Goal: Communication & Community: Answer question/provide support

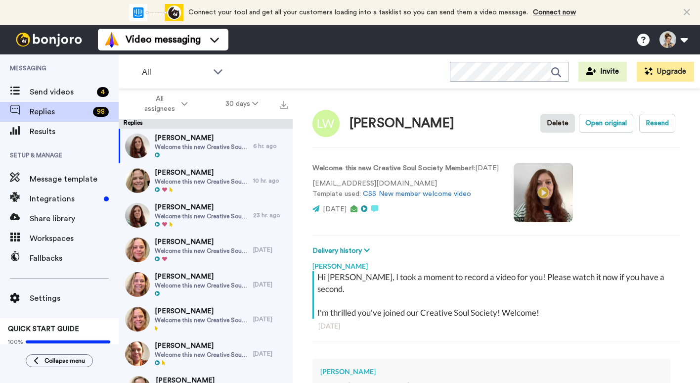
scroll to position [141, 0]
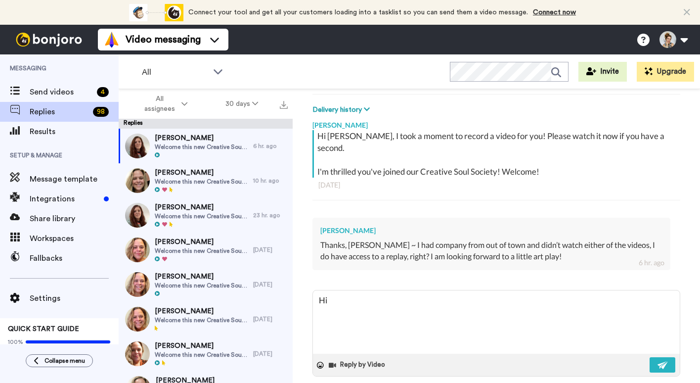
type textarea "Hi,"
type textarea "x"
type textarea "Hi,"
type textarea "x"
type textarea "Hi, You can catch the first 3 days on [PERSON_NAME] Youtube channel [URL][EMAIL…"
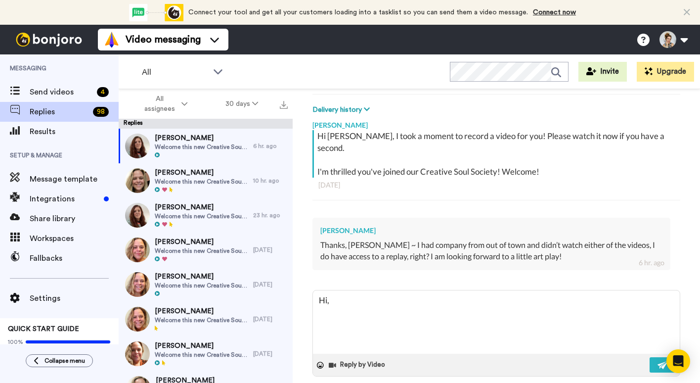
type textarea "x"
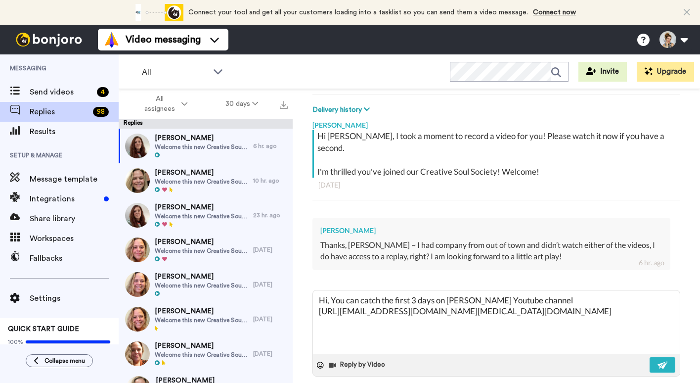
type textarea "Hi, You can catch the first 3 days on [PERSON_NAME] Youtube channel [URL][EMAIL…"
type textarea "x"
type textarea "Hi, You can catch the first 3 days on [PERSON_NAME] Youtube channel [URL][EMAIL…"
type textarea "x"
type textarea "Hi, You can catch the first 3 days on [PERSON_NAME] Youtube channel [URL][EMAIL…"
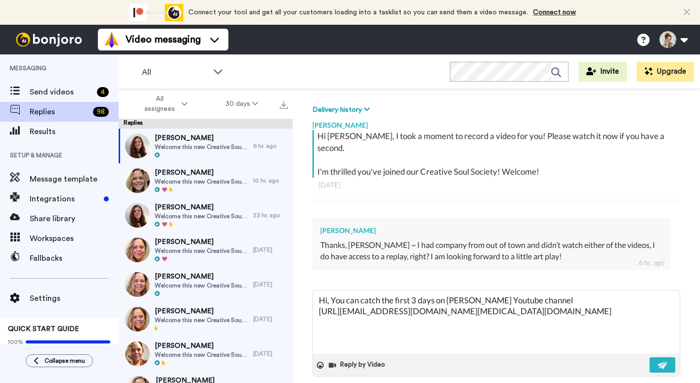
type textarea "x"
type textarea "Hi, You can catch the first 3 days on [PERSON_NAME] Youtube channel [URL][EMAIL…"
type textarea "x"
type textarea "Hi, You can catch the first 3 days on [PERSON_NAME] Youtube channel [URL][EMAIL…"
type textarea "x"
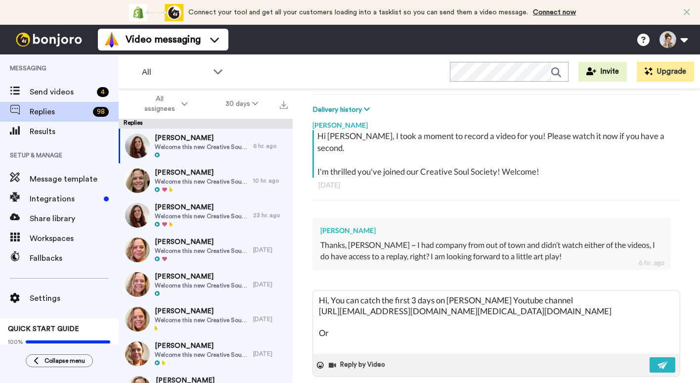
type textarea "Hi, You can catch the first 3 days on [PERSON_NAME] Youtube channel [URL][EMAIL…"
type textarea "x"
type textarea "Hi, You can catch the first 3 days on [PERSON_NAME] Youtube channel [URL][EMAIL…"
type textarea "x"
type textarea "Hi, You can catch the first 3 days on [PERSON_NAME] Youtube channel [URL][EMAIL…"
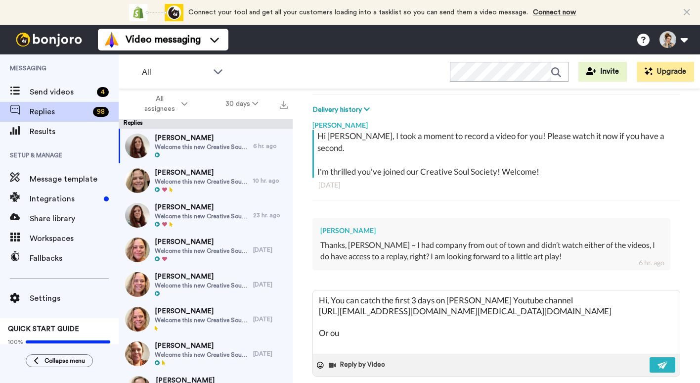
type textarea "x"
type textarea "Hi, You can catch the first 3 days on [PERSON_NAME] Youtube channel [URL][EMAIL…"
type textarea "x"
type textarea "Hi, You can catch the first 3 days on [PERSON_NAME] Youtube channel [URL][EMAIL…"
type textarea "x"
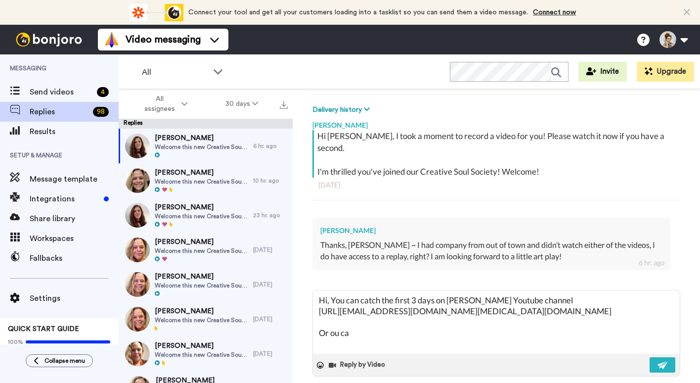
type textarea "Hi, You can catch the first 3 days on [PERSON_NAME] Youtube channel [URL][EMAIL…"
type textarea "x"
type textarea "Hi, You can catch the first 3 days on [PERSON_NAME] Youtube channel [URL][EMAIL…"
type textarea "x"
type textarea "Hi, You can catch the first 3 days on [PERSON_NAME] Youtube channel [URL][EMAIL…"
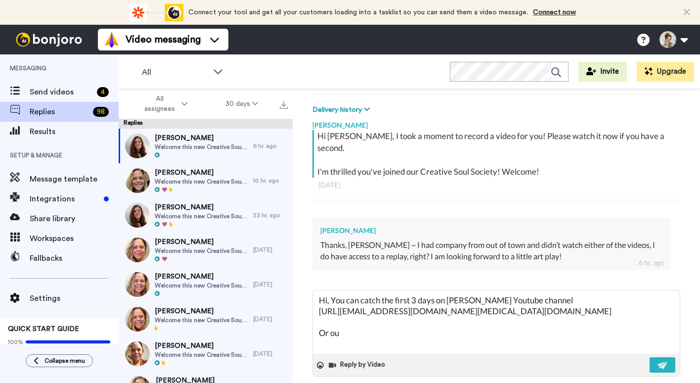
type textarea "x"
type textarea "Hi, You can catch the first 3 days on [PERSON_NAME] Youtube channel [URL][EMAIL…"
type textarea "x"
type textarea "Hi, You can catch the first 3 days on [PERSON_NAME] Youtube channel [URL][EMAIL…"
type textarea "x"
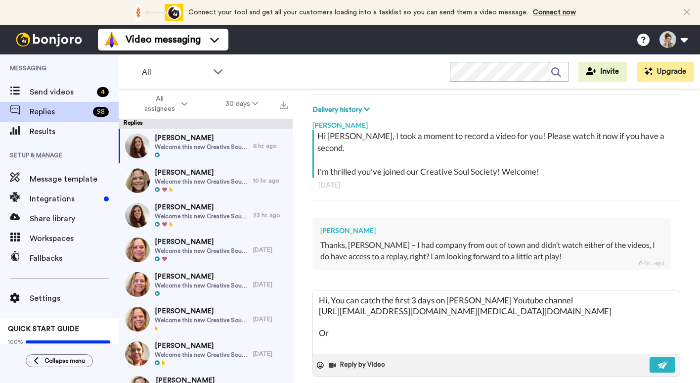
type textarea "Hi, You can catch the first 3 days on [PERSON_NAME] Youtube channel [URL][EMAIL…"
type textarea "x"
type textarea "Hi, You can catch the first 3 days on [PERSON_NAME] Youtube channel [URL][EMAIL…"
type textarea "x"
type textarea "Hi, You can catch the first 3 days on [PERSON_NAME] Youtube channel [URL][EMAIL…"
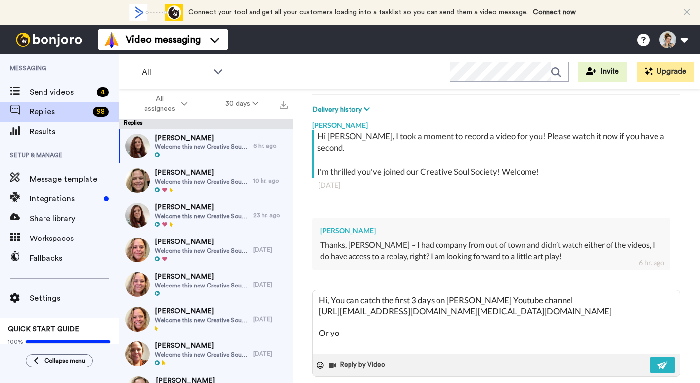
type textarea "x"
type textarea "Hi, You can catch the first 3 days on [PERSON_NAME] Youtube channel [URL][EMAIL…"
type textarea "x"
type textarea "Hi, You can catch the first 3 days on [PERSON_NAME] Youtube channel [URL][EMAIL…"
type textarea "x"
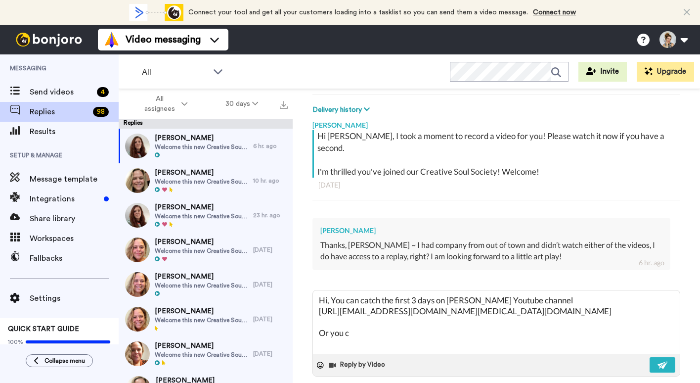
type textarea "Hi, You can catch the first 3 days on [PERSON_NAME] Youtube channel [URL][EMAIL…"
type textarea "x"
type textarea "Hi, You can catch the first 3 days on [PERSON_NAME] Youtube channel [URL][EMAIL…"
type textarea "x"
type textarea "Hi, You can catch the first 3 days on [PERSON_NAME] Youtube channel [URL][EMAIL…"
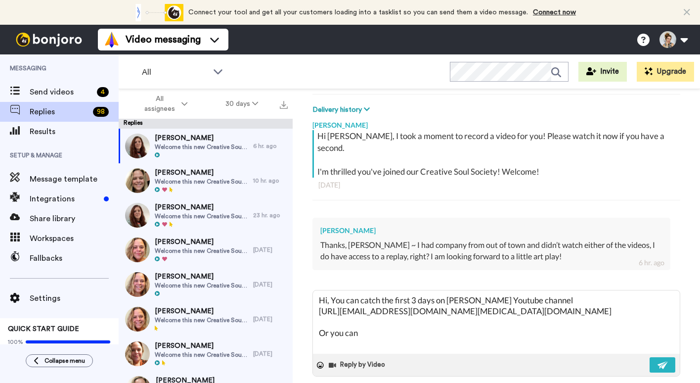
type textarea "x"
type textarea "Hi, You can catch the first 3 days on [PERSON_NAME] Youtube channel [URL][EMAIL…"
type textarea "x"
type textarea "Hi, You can catch the first 3 days on [PERSON_NAME] Youtube channel [URL][EMAIL…"
type textarea "x"
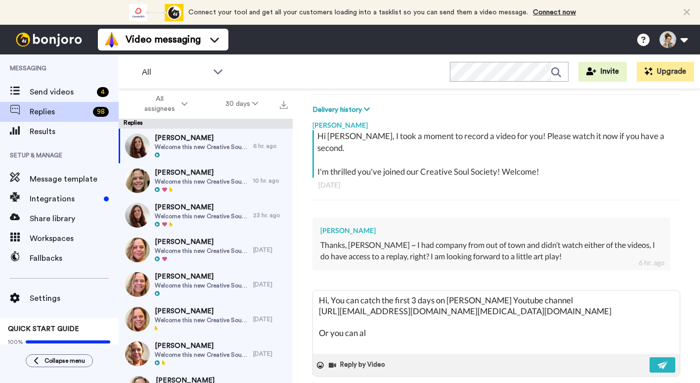
type textarea "Hi, You can catch the first 3 days on [PERSON_NAME] Youtube channel [URL][EMAIL…"
type textarea "x"
type textarea "Hi, You can catch the first 3 days on [PERSON_NAME] Youtube channel [URL][EMAIL…"
type textarea "x"
type textarea "Hi, You can catch the first 3 days on [PERSON_NAME] Youtube channel [URL][EMAIL…"
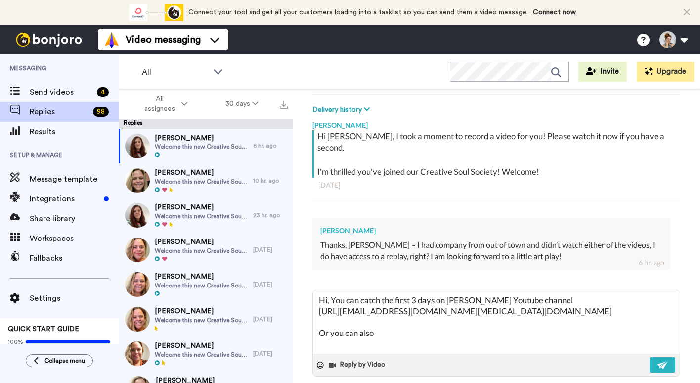
type textarea "x"
type textarea "Hi, You can catch the first 3 days on [PERSON_NAME] Youtube channel [URL][EMAIL…"
type textarea "x"
type textarea "Hi, You can catch the first 3 days on [PERSON_NAME] Youtube channel [URL][EMAIL…"
type textarea "x"
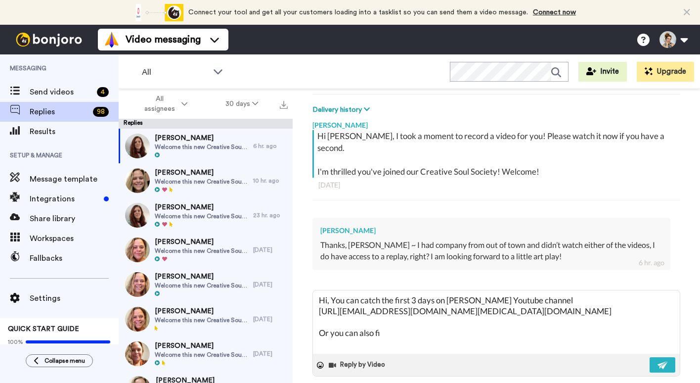
type textarea "Hi, You can catch the first 3 days on [PERSON_NAME] Youtube channel [URL][EMAIL…"
type textarea "x"
type textarea "Hi, You can catch the first 3 days on [PERSON_NAME] Youtube channel [URL][EMAIL…"
type textarea "x"
type textarea "Hi, You can catch the first 3 days on [PERSON_NAME] Youtube channel [URL][EMAIL…"
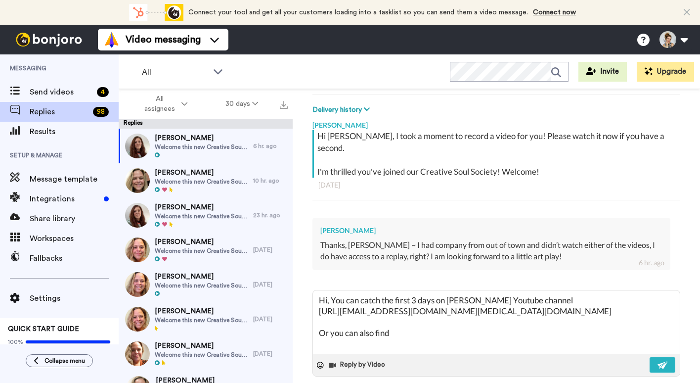
type textarea "x"
type textarea "Hi, You can catch the first 3 days on [PERSON_NAME] Youtube channel [URL][EMAIL…"
type textarea "x"
type textarea "Hi, You can catch the first 3 days on [PERSON_NAME] Youtube channel [URL][EMAIL…"
type textarea "x"
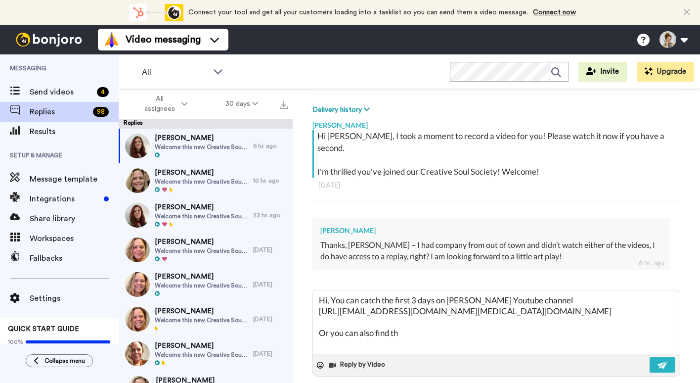
type textarea "Hi, You can catch the first 3 days on [PERSON_NAME] Youtube channel [URL][EMAIL…"
type textarea "x"
type textarea "Hi, You can catch the first 3 days on [PERSON_NAME] Youtube channel [URL][EMAIL…"
type textarea "x"
type textarea "Hi, You can catch the first 3 days on [PERSON_NAME] Youtube channel [URL][EMAIL…"
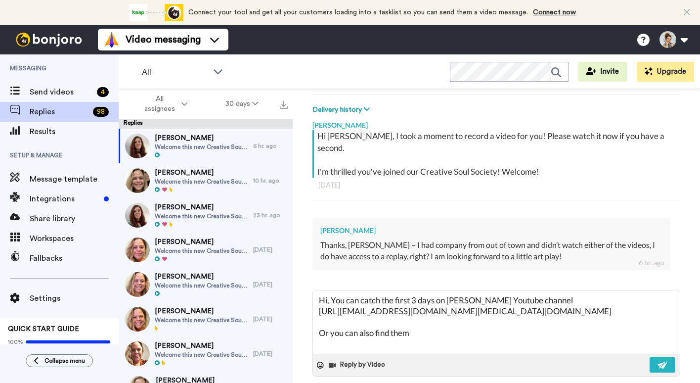
type textarea "x"
type textarea "Hi, You can catch the first 3 days on [PERSON_NAME] Youtube channel [URL][EMAIL…"
type textarea "x"
type textarea "Hi, You can catch the first 3 days on [PERSON_NAME] Youtube channel [URL][EMAIL…"
type textarea "x"
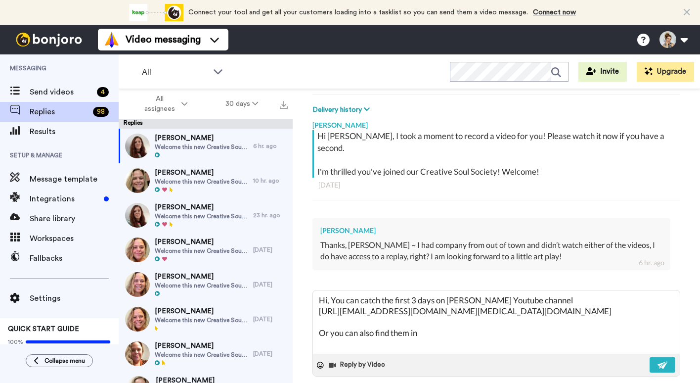
type textarea "Hi, You can catch the first 3 days on [PERSON_NAME] Youtube channel [URL][EMAIL…"
type textarea "x"
type textarea "Hi, You can catch the first 3 days on [PERSON_NAME] Youtube channel [URL][EMAIL…"
type textarea "x"
type textarea "Hi, You can catch the first 3 days on [PERSON_NAME] Youtube channel [URL][EMAIL…"
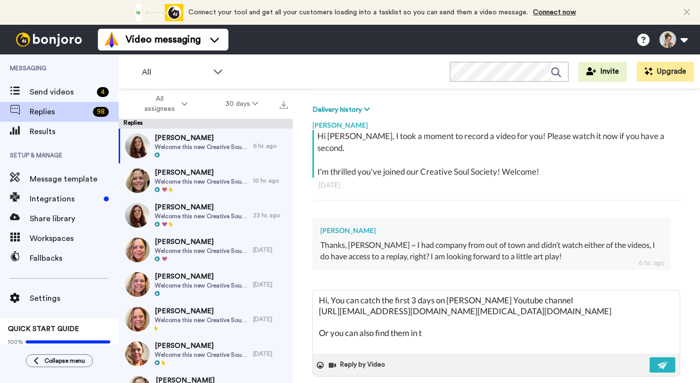
type textarea "x"
type textarea "Hi, You can catch the first 3 days on [PERSON_NAME] Youtube channel [URL][EMAIL…"
type textarea "x"
type textarea "Hi, You can catch the first 3 days on [PERSON_NAME] Youtube channel [URL][EMAIL…"
type textarea "x"
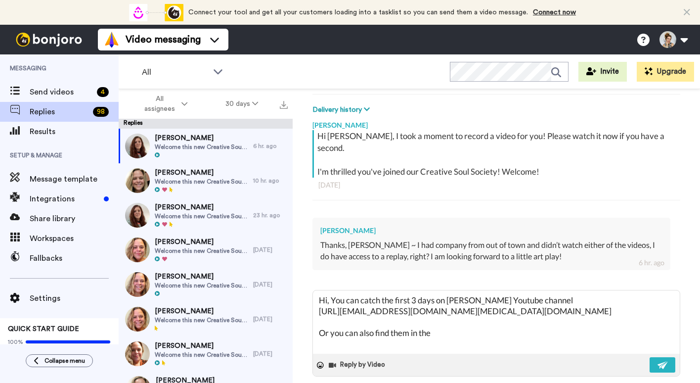
type textarea "Hi, You can catch the first 3 days on [PERSON_NAME] Youtube channel [URL][EMAIL…"
type textarea "x"
type textarea "Hi, You can catch the first 3 days on [PERSON_NAME] Youtube channel [URL][EMAIL…"
type textarea "x"
type textarea "Hi, You can catch the first 3 days on [PERSON_NAME] Youtube channel [URL][EMAIL…"
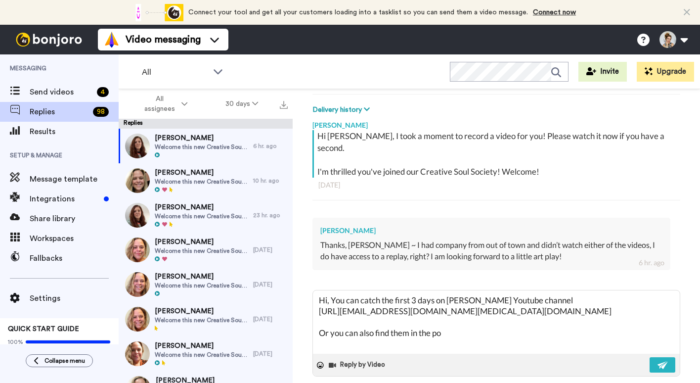
type textarea "x"
type textarea "Hi, You can catch the first 3 days on [PERSON_NAME] Youtube channel [URL][EMAIL…"
type textarea "x"
type textarea "Hi, You can catch the first 3 days on [PERSON_NAME] Youtube channel [URL][EMAIL…"
type textarea "x"
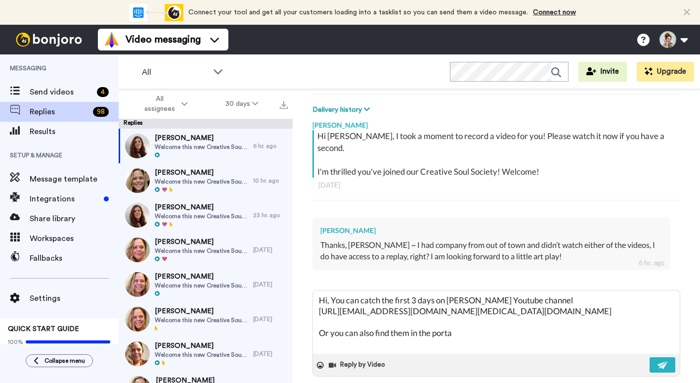
type textarea "Hi, You can catch the first 3 days on [PERSON_NAME] Youtube channel [URL][EMAIL…"
type textarea "x"
type textarea "Hi, You can catch the first 3 days on [PERSON_NAME] Youtube channel [URL][EMAIL…"
type textarea "x"
type textarea "Hi, You can catch the first 3 days on [PERSON_NAME] Youtube channel [URL][EMAIL…"
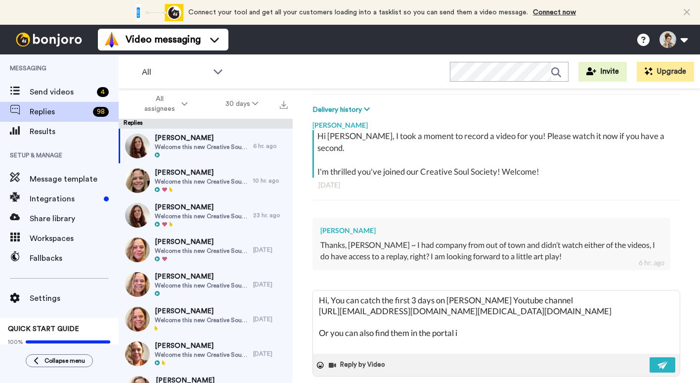
type textarea "x"
type textarea "Hi, You can catch the first 3 days on [PERSON_NAME] Youtube channel [URL][EMAIL…"
type textarea "x"
type textarea "Hi, You can catch the first 3 days on [PERSON_NAME] Youtube channel [URL][EMAIL…"
type textarea "x"
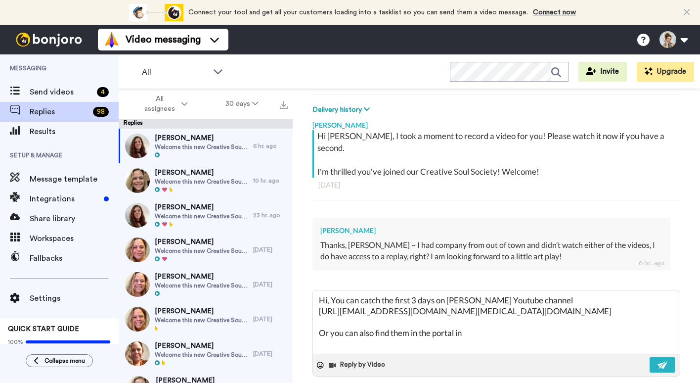
type textarea "Hi, You can catch the first 3 days on [PERSON_NAME] Youtube channel [URL][EMAIL…"
type textarea "x"
type textarea "Hi, You can catch the first 3 days on [PERSON_NAME] Youtube channel [URL][EMAIL…"
type textarea "x"
type textarea "Hi, You can catch the first 3 days on [PERSON_NAME] Youtube channel [URL][EMAIL…"
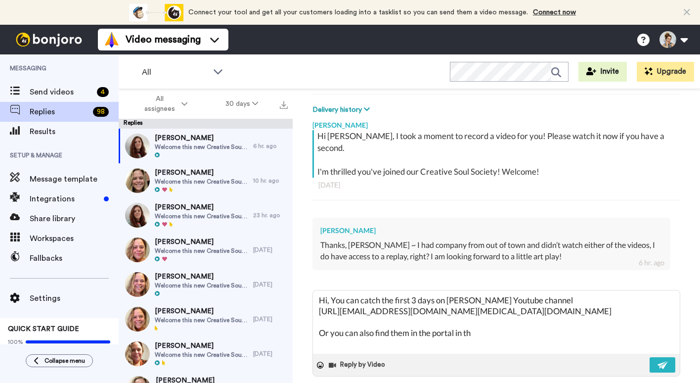
type textarea "x"
type textarea "Hi, You can catch the first 3 days on [PERSON_NAME] Youtube channel [URL][EMAIL…"
type textarea "x"
type textarea "Hi, You can catch the first 3 days on [PERSON_NAME] Youtube channel [URL][EMAIL…"
type textarea "x"
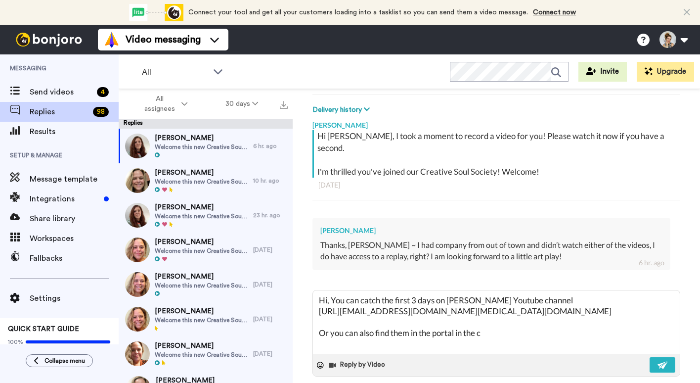
type textarea "Hi, You can catch the first 3 days on [PERSON_NAME] Youtube channel [URL][EMAIL…"
type textarea "x"
type textarea "Hi, You can catch the first 3 days on [PERSON_NAME] Youtube channel [URL][EMAIL…"
type textarea "x"
type textarea "Hi, You can catch the first 3 days on [PERSON_NAME] Youtube channel [URL][EMAIL…"
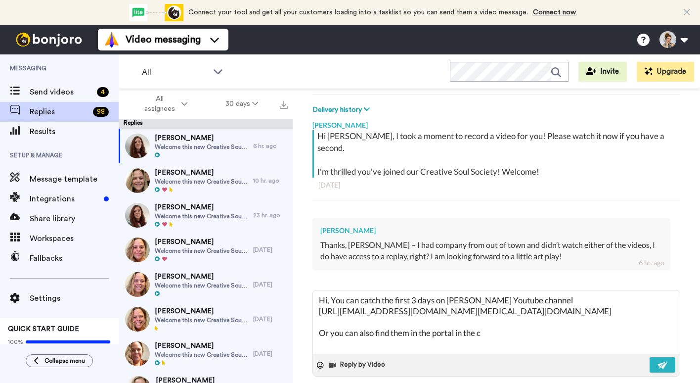
type textarea "x"
type textarea "Hi, You can catch the first 3 days on [PERSON_NAME] Youtube channel [URL][EMAIL…"
type textarea "x"
type textarea "Hi, You can catch the first 3 days on [PERSON_NAME] Youtube channel [URL][EMAIL…"
type textarea "x"
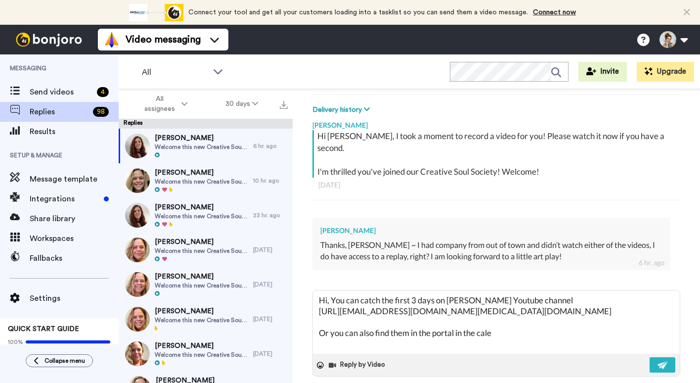
type textarea "Hi, You can catch the first 3 days on [PERSON_NAME] Youtube channel [URL][EMAIL…"
type textarea "x"
type textarea "Hi, You can catch the first 3 days on [PERSON_NAME] Youtube channel [URL][EMAIL…"
type textarea "x"
type textarea "Hi, You can catch the first 3 days on [PERSON_NAME] Youtube channel [URL][EMAIL…"
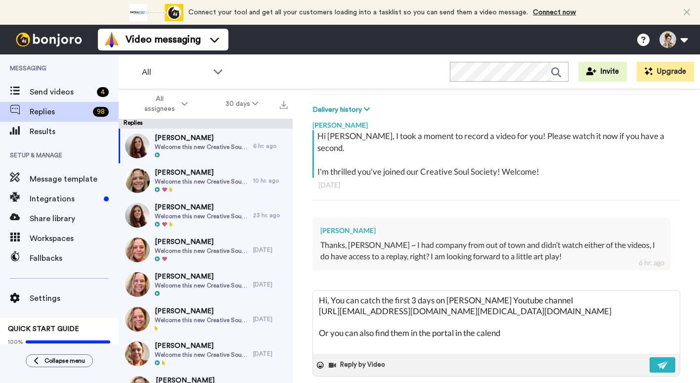
type textarea "x"
type textarea "Hi, You can catch the first 3 days on [PERSON_NAME] Youtube channel [URL][EMAIL…"
type textarea "x"
type textarea "Hi, You can catch the first 3 days on [PERSON_NAME] Youtube channel [URL][EMAIL…"
type textarea "x"
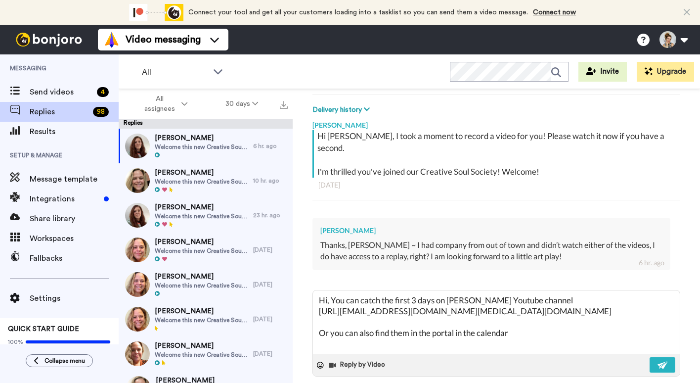
type textarea "Hi, You can catch the first 3 days on [PERSON_NAME] Youtube channel [URL][EMAIL…"
type textarea "x"
type textarea "Hi, You can catch the first 3 days on [PERSON_NAME] Youtube channel [URL][EMAIL…"
type textarea "x"
type textarea "Hi, You can catch the first 3 days on [PERSON_NAME] Youtube channel [URL][EMAIL…"
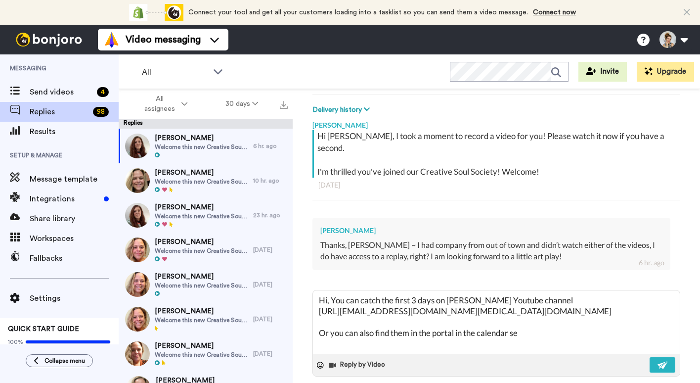
type textarea "x"
type textarea "Hi, You can catch the first 3 days on [PERSON_NAME] Youtube channel [URL][EMAIL…"
type textarea "x"
type textarea "Hi, You can catch the first 3 days on [PERSON_NAME] Youtube channel [URL][EMAIL…"
type textarea "x"
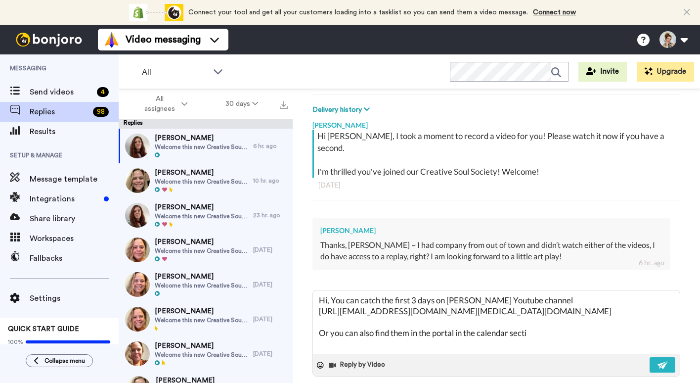
type textarea "Hi, You can catch the first 3 days on [PERSON_NAME] Youtube channel [URL][EMAIL…"
type textarea "x"
type textarea "Hi, You can catch the first 3 days on [PERSON_NAME] Youtube channel [URL][EMAIL…"
type textarea "x"
type textarea "Hi, You can catch the first 3 days on [PERSON_NAME] Youtube channel [URL][EMAIL…"
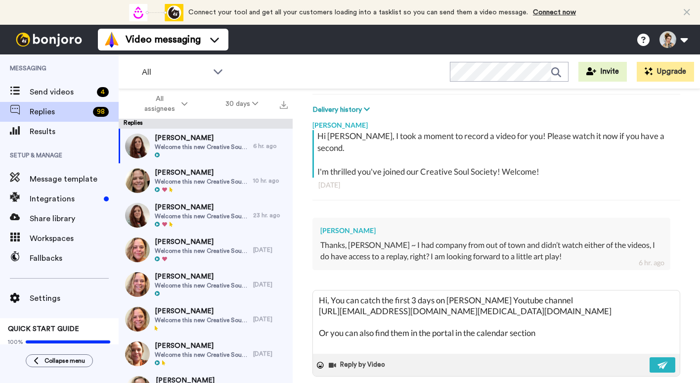
type textarea "x"
type textarea "Hi, You can catch the first 3 days on [PERSON_NAME] Youtube channel [URL][EMAIL…"
type textarea "x"
paste textarea "You can log into your account this way: Step 1: [DOMAIN_NAME] Step 2: go to mem…"
type textarea "Hi, You can catch the first 3 days on [PERSON_NAME] Youtube channel [URL][EMAIL…"
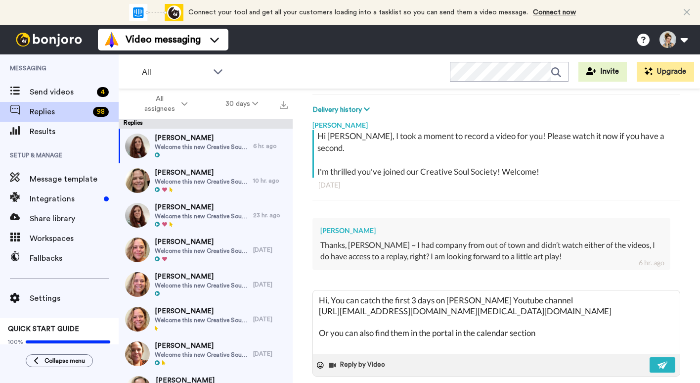
type textarea "x"
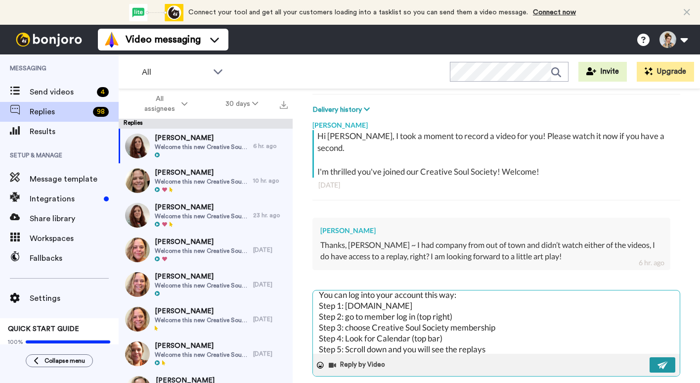
type textarea "Hi, You can catch the first 3 days on [PERSON_NAME] Youtube channel [URL][EMAIL…"
click at [661, 361] on img at bounding box center [662, 365] width 11 height 8
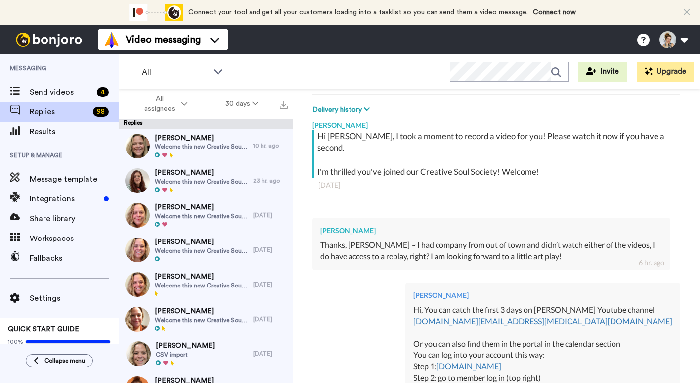
type textarea "x"
